Goal: Task Accomplishment & Management: Use online tool/utility

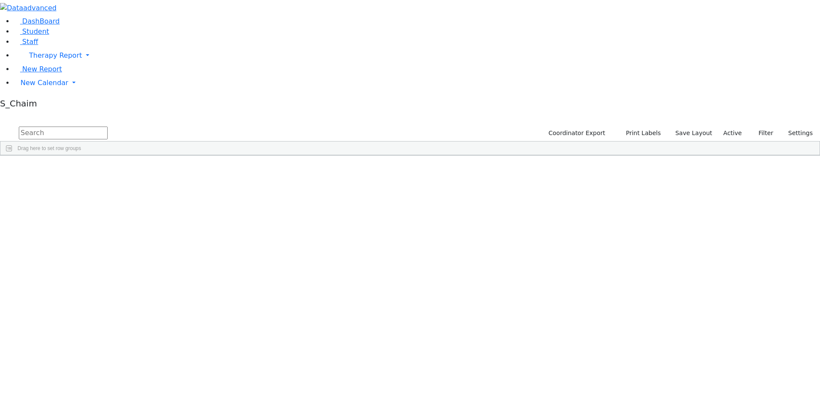
click at [474, 155] on div "Site" at bounding box center [455, 162] width 37 height 14
click at [109, 308] on div "[PERSON_NAME]" at bounding box center [82, 314] width 54 height 12
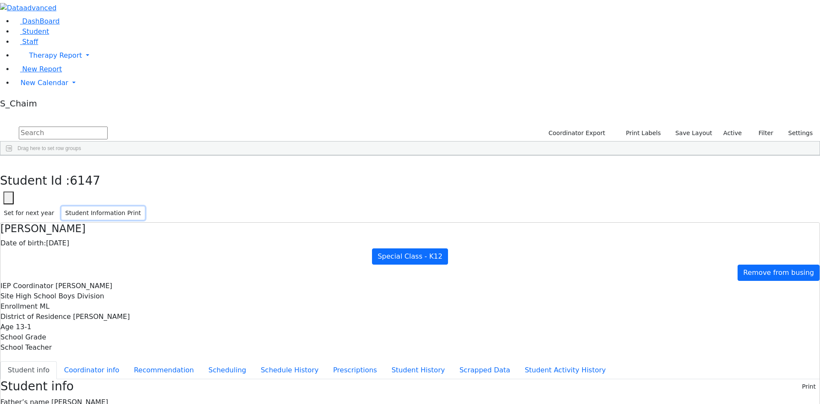
click at [145, 206] on button "Student Information Print" at bounding box center [103, 212] width 83 height 13
click at [12, 156] on button "button" at bounding box center [6, 165] width 12 height 18
click at [109, 355] on div "[PERSON_NAME]" at bounding box center [82, 361] width 54 height 12
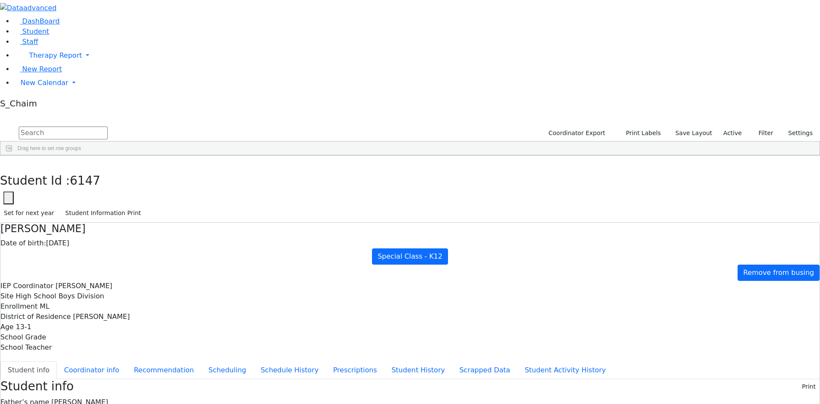
click at [109, 355] on div "[PERSON_NAME]" at bounding box center [82, 361] width 54 height 12
click at [145, 206] on button "Student Information Print" at bounding box center [103, 212] width 83 height 13
click at [163, 4] on div "DashBoard Student Staff Therapy Report Student Old Calendar Report" at bounding box center [410, 380] width 820 height 761
click at [9, 162] on icon "button" at bounding box center [6, 164] width 5 height 5
click at [109, 308] on div "[PERSON_NAME]" at bounding box center [82, 314] width 54 height 12
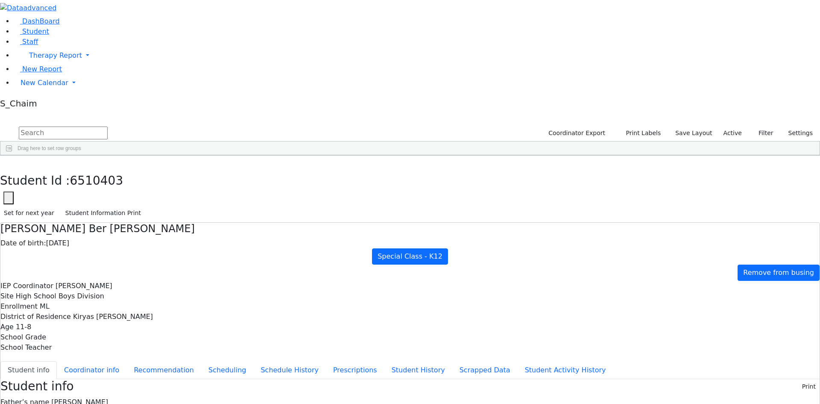
click at [109, 308] on div "[PERSON_NAME]" at bounding box center [82, 314] width 54 height 12
click at [145, 206] on button "Student Information Print" at bounding box center [103, 212] width 83 height 13
click at [12, 156] on button "button" at bounding box center [6, 165] width 12 height 18
click at [109, 308] on div "[PERSON_NAME]" at bounding box center [82, 314] width 54 height 12
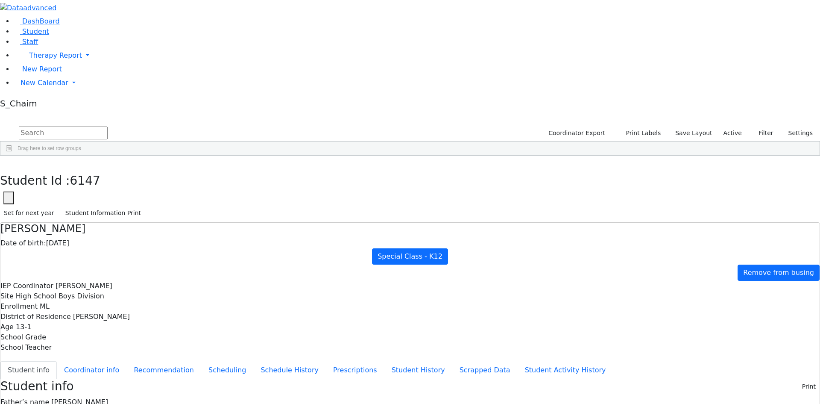
click at [109, 308] on div "[PERSON_NAME]" at bounding box center [82, 314] width 54 height 12
click at [145, 206] on button "Student Information Print" at bounding box center [103, 212] width 83 height 13
click at [12, 156] on button "button" at bounding box center [6, 165] width 12 height 18
click at [163, 344] on div "[PERSON_NAME]" at bounding box center [136, 350] width 54 height 12
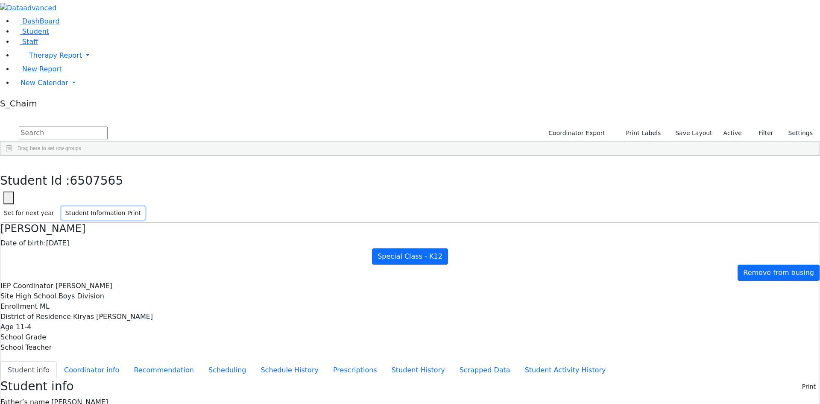
click at [145, 206] on button "Student Information Print" at bounding box center [103, 212] width 83 height 13
click at [12, 156] on button "button" at bounding box center [6, 165] width 12 height 18
click at [109, 355] on div "[PERSON_NAME]" at bounding box center [82, 361] width 54 height 12
click at [145, 206] on button "Student Information Print" at bounding box center [103, 212] width 83 height 13
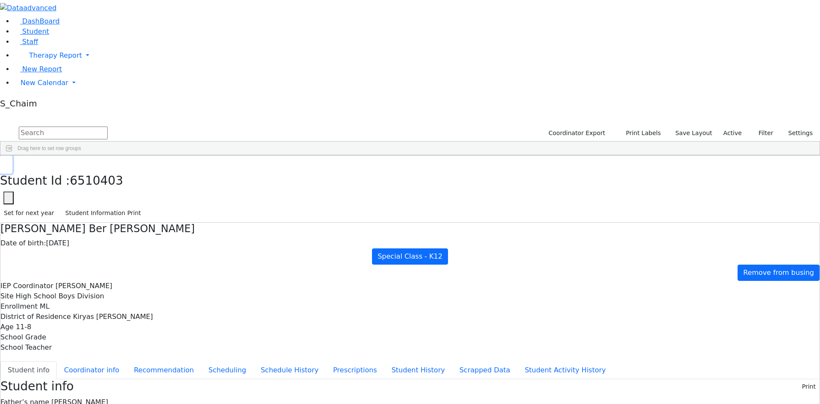
click at [9, 162] on icon "button" at bounding box center [6, 164] width 5 height 5
click at [109, 367] on div "[PERSON_NAME]" at bounding box center [82, 373] width 54 height 12
click at [145, 206] on button "Student Information Print" at bounding box center [103, 212] width 83 height 13
click at [9, 162] on icon "button" at bounding box center [6, 164] width 5 height 5
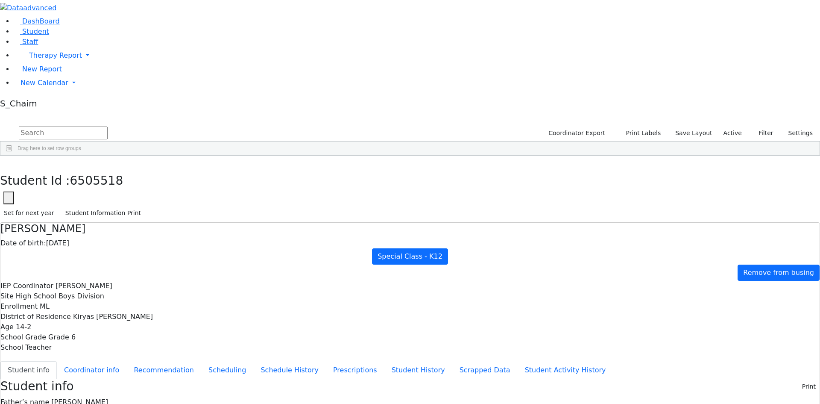
click at [145, 206] on button "Student Information Print" at bounding box center [103, 212] width 83 height 13
click at [12, 156] on button "button" at bounding box center [6, 165] width 12 height 18
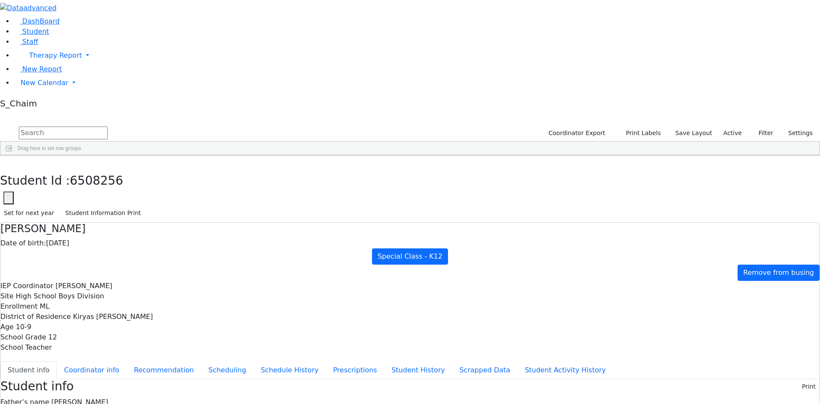
click at [145, 206] on button "Student Information Print" at bounding box center [103, 212] width 83 height 13
click at [9, 162] on icon "button" at bounding box center [6, 164] width 5 height 5
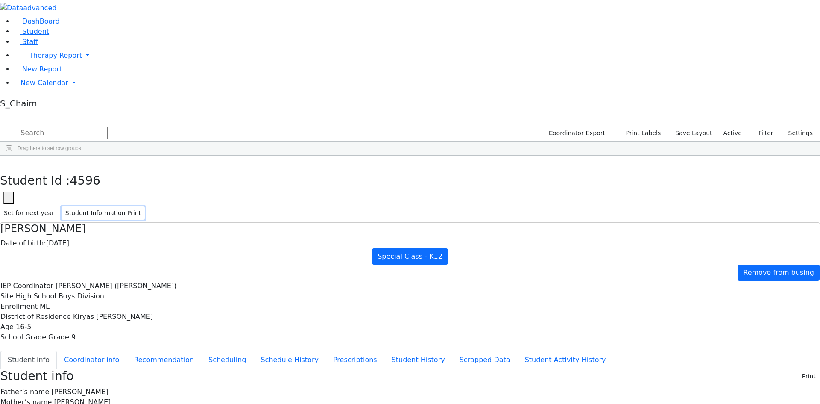
click at [145, 206] on button "Student Information Print" at bounding box center [103, 212] width 83 height 13
click at [9, 162] on icon "button" at bounding box center [6, 164] width 5 height 5
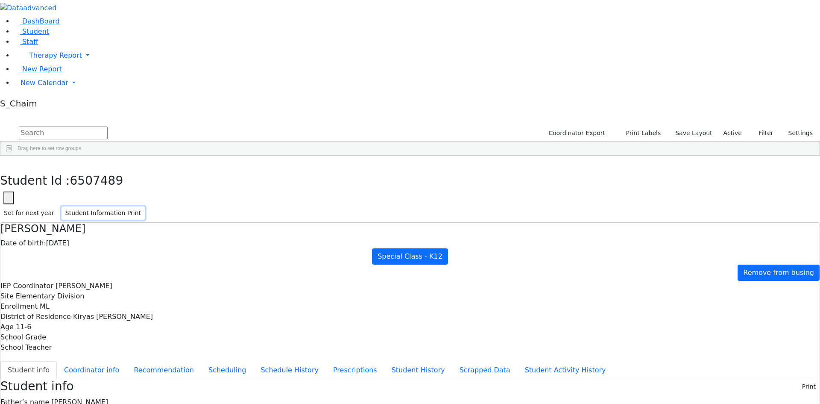
click at [145, 206] on button "Student Information Print" at bounding box center [103, 212] width 83 height 13
click at [12, 156] on button "button" at bounding box center [6, 165] width 12 height 18
click at [145, 206] on button "Student Information Print" at bounding box center [103, 212] width 83 height 13
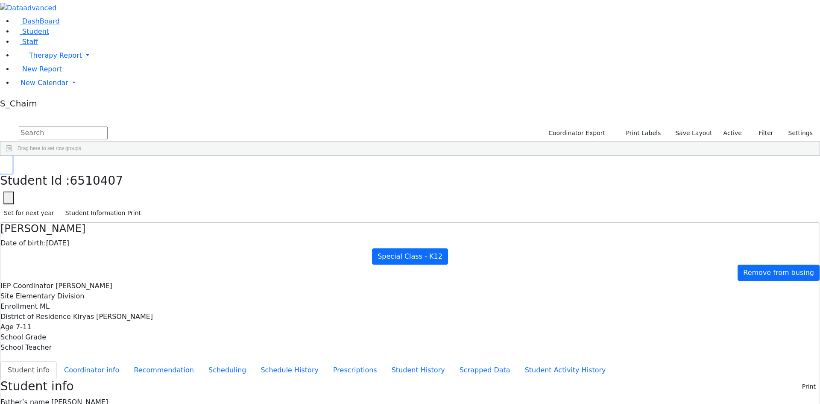
click at [12, 156] on button "button" at bounding box center [6, 165] width 12 height 18
